Goal: Use online tool/utility: Utilize a website feature to perform a specific function

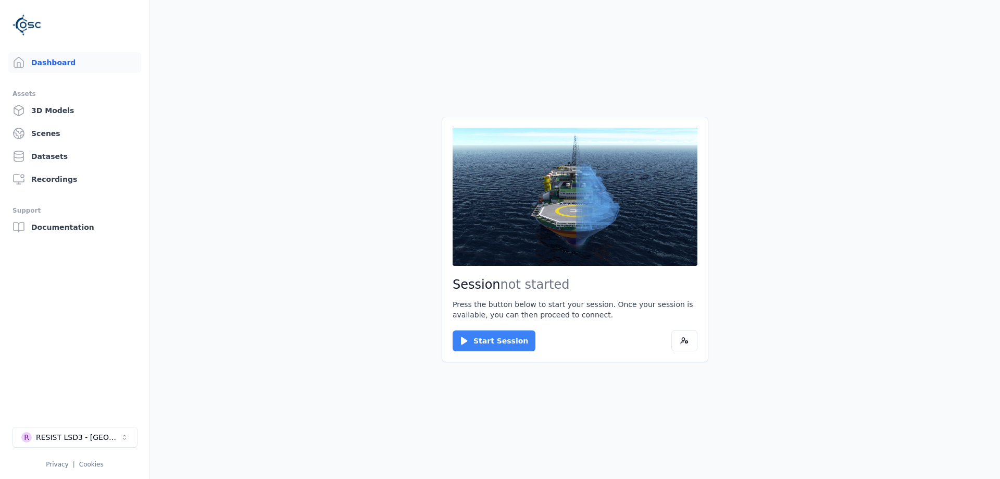
click at [470, 342] on button "Start Session" at bounding box center [494, 340] width 83 height 21
click at [469, 335] on button "Connect" at bounding box center [477, 340] width 48 height 21
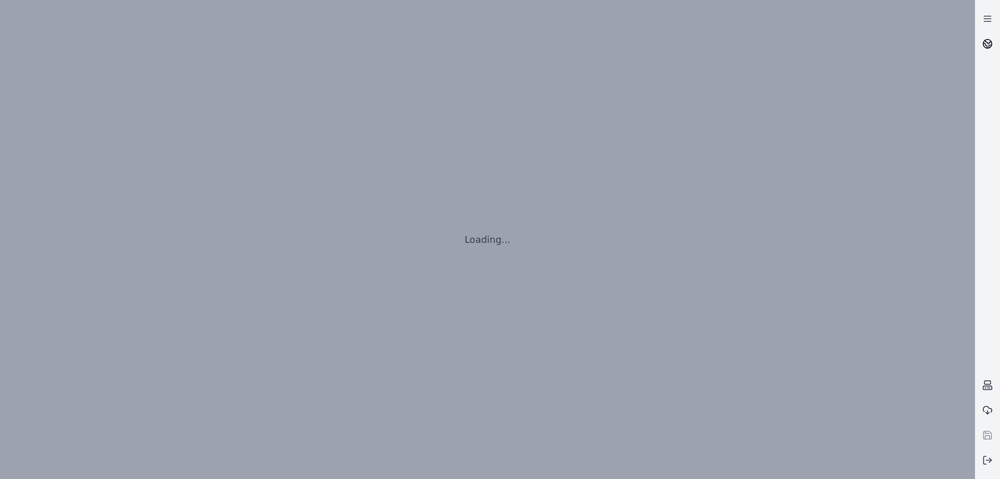
click at [981, 42] on link at bounding box center [987, 43] width 25 height 25
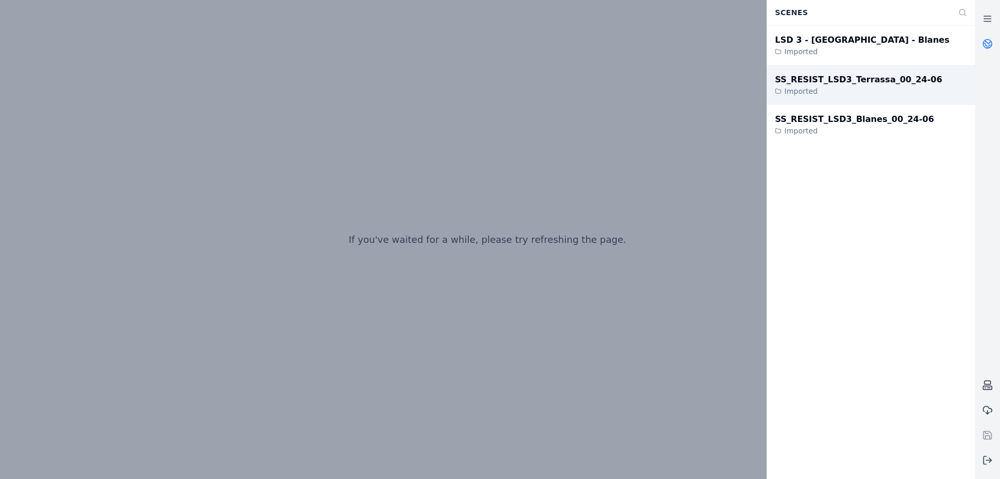
click at [841, 88] on div "Imported" at bounding box center [858, 91] width 167 height 10
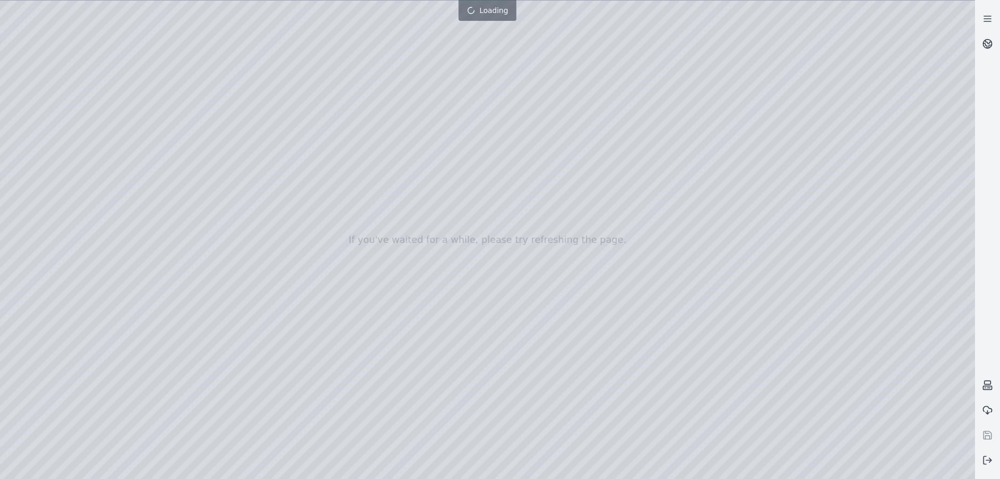
drag, startPoint x: 526, startPoint y: 302, endPoint x: 514, endPoint y: 272, distance: 32.0
click at [521, 285] on div at bounding box center [487, 240] width 975 height 478
drag, startPoint x: 477, startPoint y: 101, endPoint x: 466, endPoint y: 144, distance: 44.5
drag, startPoint x: 348, startPoint y: 185, endPoint x: 386, endPoint y: 221, distance: 52.3
click at [386, 221] on div at bounding box center [487, 240] width 975 height 478
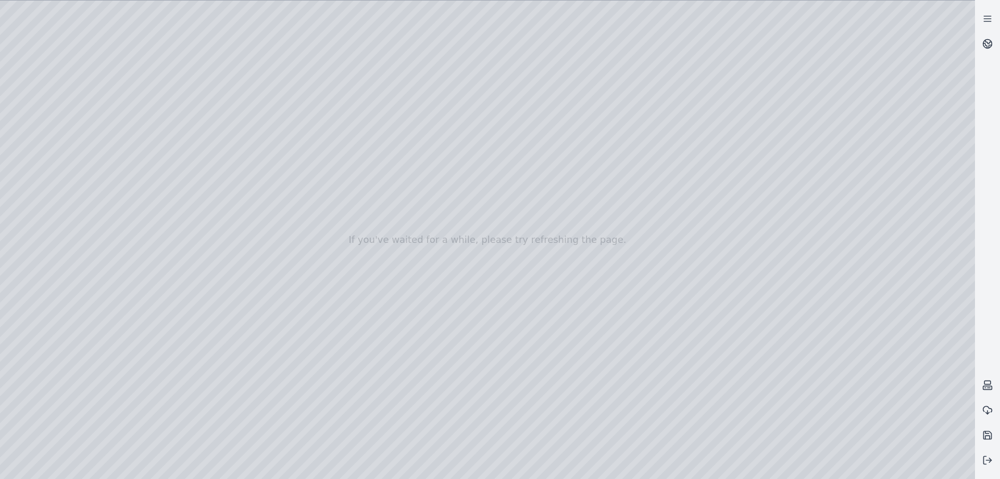
drag, startPoint x: 380, startPoint y: 204, endPoint x: 376, endPoint y: 166, distance: 37.7
drag, startPoint x: 368, startPoint y: 217, endPoint x: 341, endPoint y: 202, distance: 31.0
drag, startPoint x: 420, startPoint y: 247, endPoint x: 439, endPoint y: 250, distance: 19.0
click at [35, 107] on div at bounding box center [487, 240] width 975 height 478
click at [35, 156] on div at bounding box center [487, 240] width 975 height 478
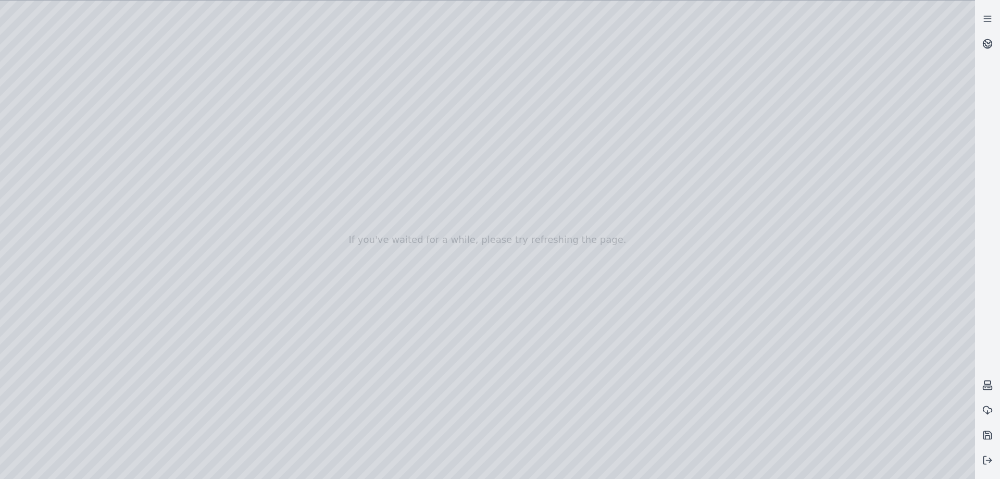
click at [127, 80] on div at bounding box center [487, 240] width 975 height 478
click at [92, 32] on div at bounding box center [487, 240] width 975 height 478
click at [43, 176] on div at bounding box center [487, 240] width 975 height 478
click at [42, 186] on div at bounding box center [487, 240] width 975 height 478
click at [45, 137] on div at bounding box center [487, 240] width 975 height 478
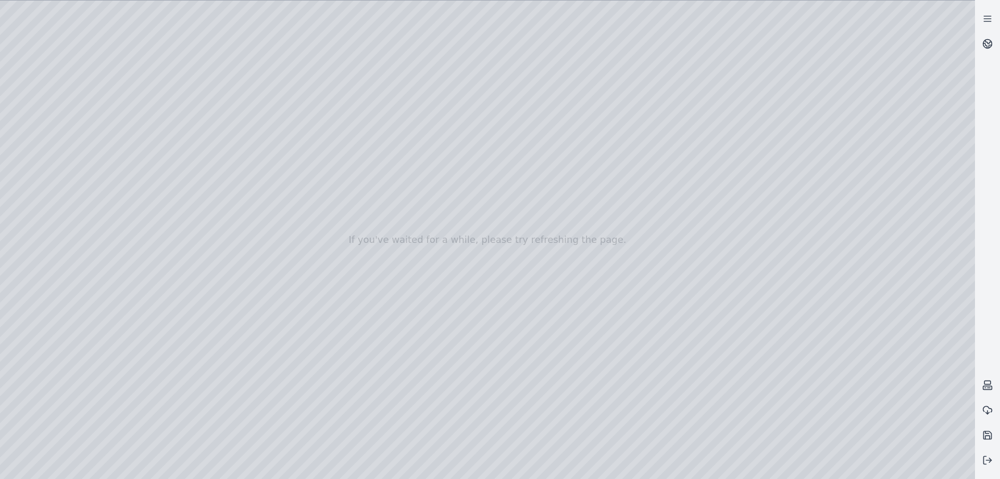
click at [36, 281] on div at bounding box center [487, 240] width 975 height 478
click at [43, 169] on div at bounding box center [487, 240] width 975 height 478
click at [43, 152] on div at bounding box center [487, 240] width 975 height 478
click at [34, 198] on div at bounding box center [487, 240] width 975 height 478
click at [34, 219] on div at bounding box center [487, 240] width 975 height 478
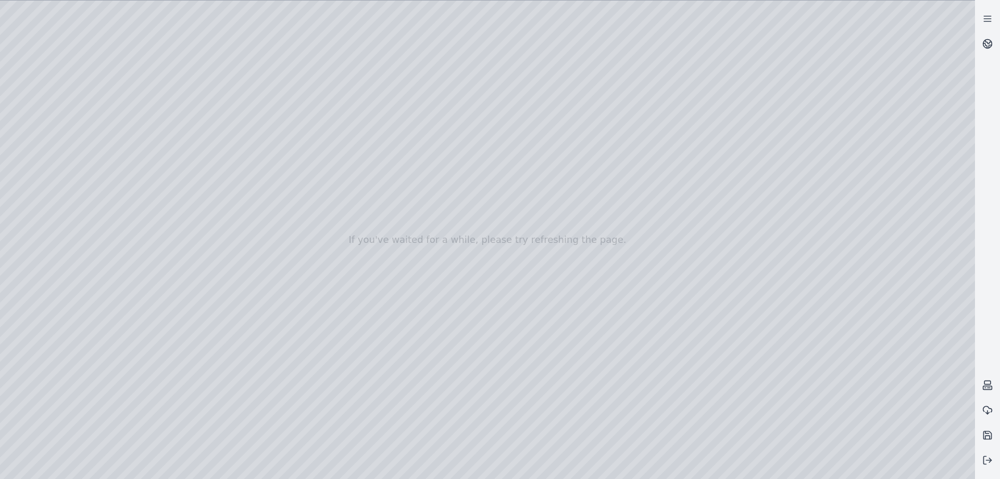
click at [33, 218] on div at bounding box center [487, 240] width 975 height 478
click at [37, 202] on div at bounding box center [487, 240] width 975 height 478
click at [36, 211] on div at bounding box center [487, 240] width 975 height 478
click at [36, 225] on div at bounding box center [487, 240] width 975 height 478
click at [35, 200] on div at bounding box center [487, 240] width 975 height 478
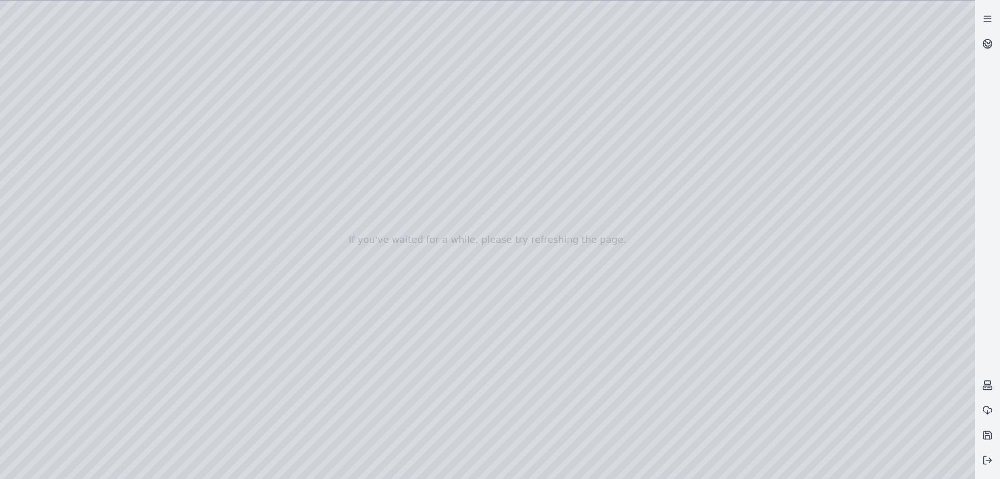
drag, startPoint x: 342, startPoint y: 264, endPoint x: 337, endPoint y: 242, distance: 22.5
click at [337, 242] on div at bounding box center [487, 240] width 975 height 478
click at [27, 106] on div at bounding box center [487, 240] width 975 height 478
drag, startPoint x: 368, startPoint y: 259, endPoint x: 378, endPoint y: 239, distance: 22.1
click at [352, 261] on div at bounding box center [487, 240] width 975 height 478
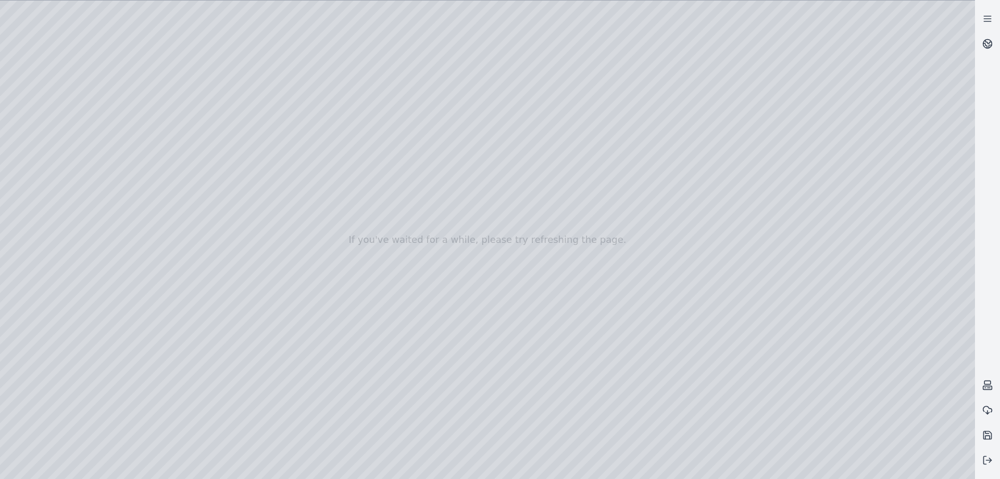
click at [885, 464] on div at bounding box center [487, 240] width 975 height 478
click at [363, 224] on div at bounding box center [487, 240] width 975 height 478
click at [355, 239] on div at bounding box center [487, 240] width 975 height 478
drag, startPoint x: 354, startPoint y: 243, endPoint x: 200, endPoint y: 264, distance: 155.6
click at [200, 264] on div at bounding box center [487, 240] width 975 height 478
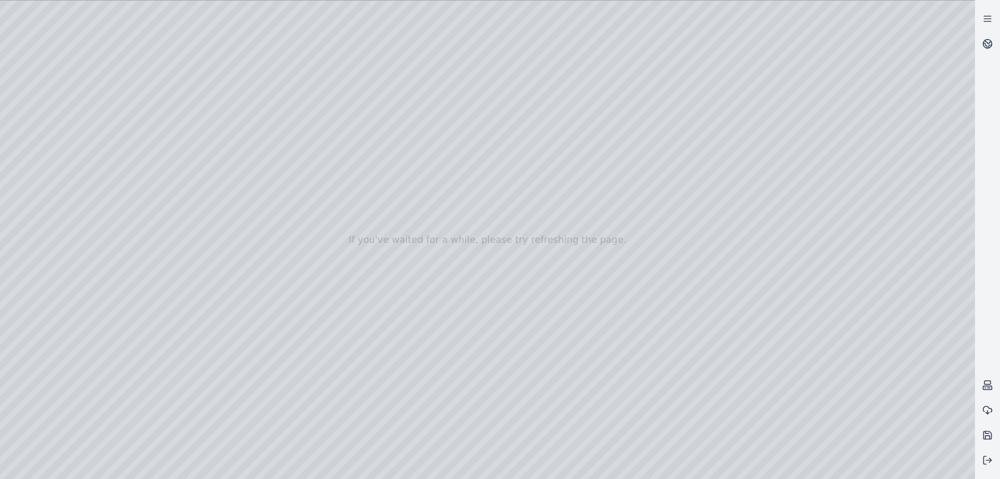
drag, startPoint x: 785, startPoint y: 288, endPoint x: 593, endPoint y: 319, distance: 194.3
click at [593, 319] on div at bounding box center [487, 240] width 975 height 478
drag, startPoint x: 750, startPoint y: 229, endPoint x: 524, endPoint y: 235, distance: 226.2
click at [524, 235] on div at bounding box center [487, 240] width 975 height 478
drag, startPoint x: 815, startPoint y: 316, endPoint x: 640, endPoint y: 257, distance: 184.7
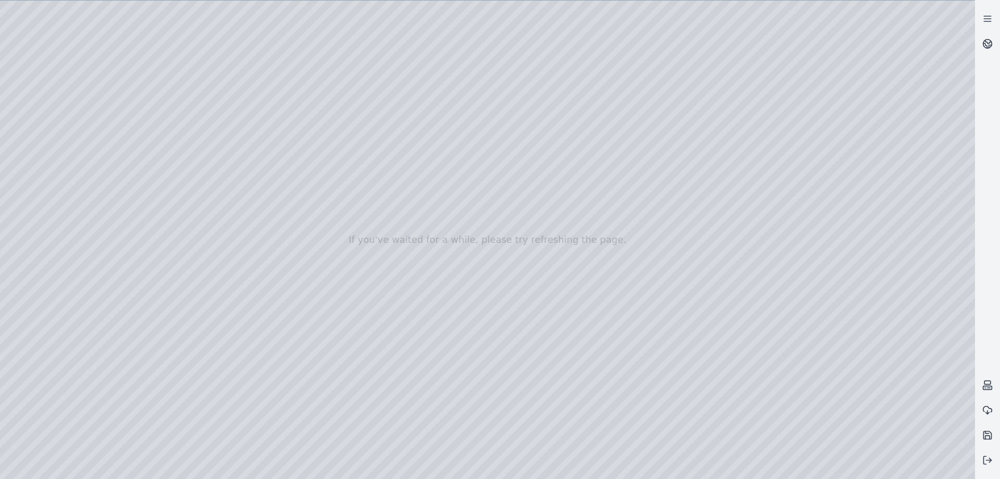
click at [642, 320] on div at bounding box center [487, 240] width 975 height 478
